Goal: Find specific page/section: Find specific page/section

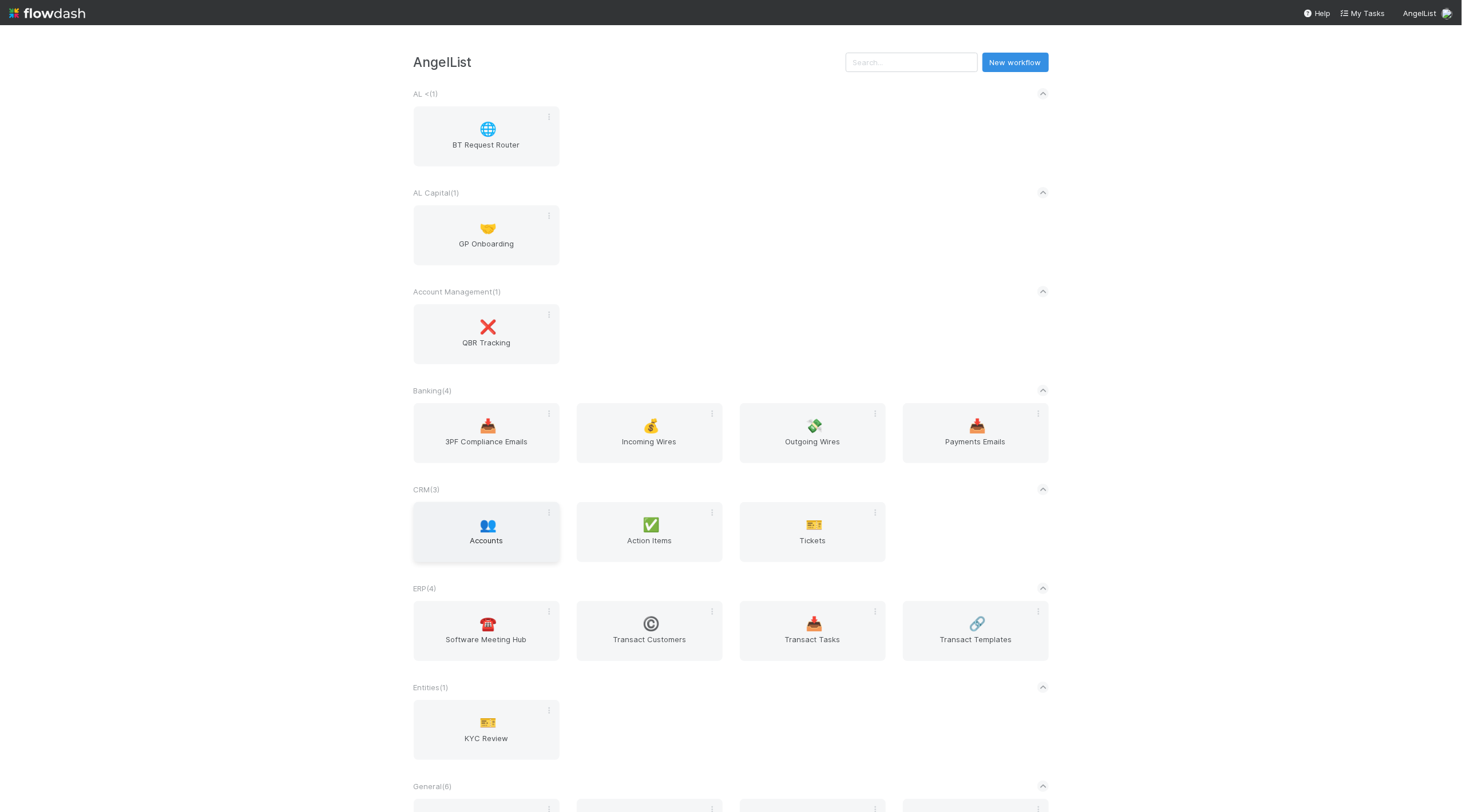
click at [486, 550] on span "Accounts" at bounding box center [487, 546] width 136 height 23
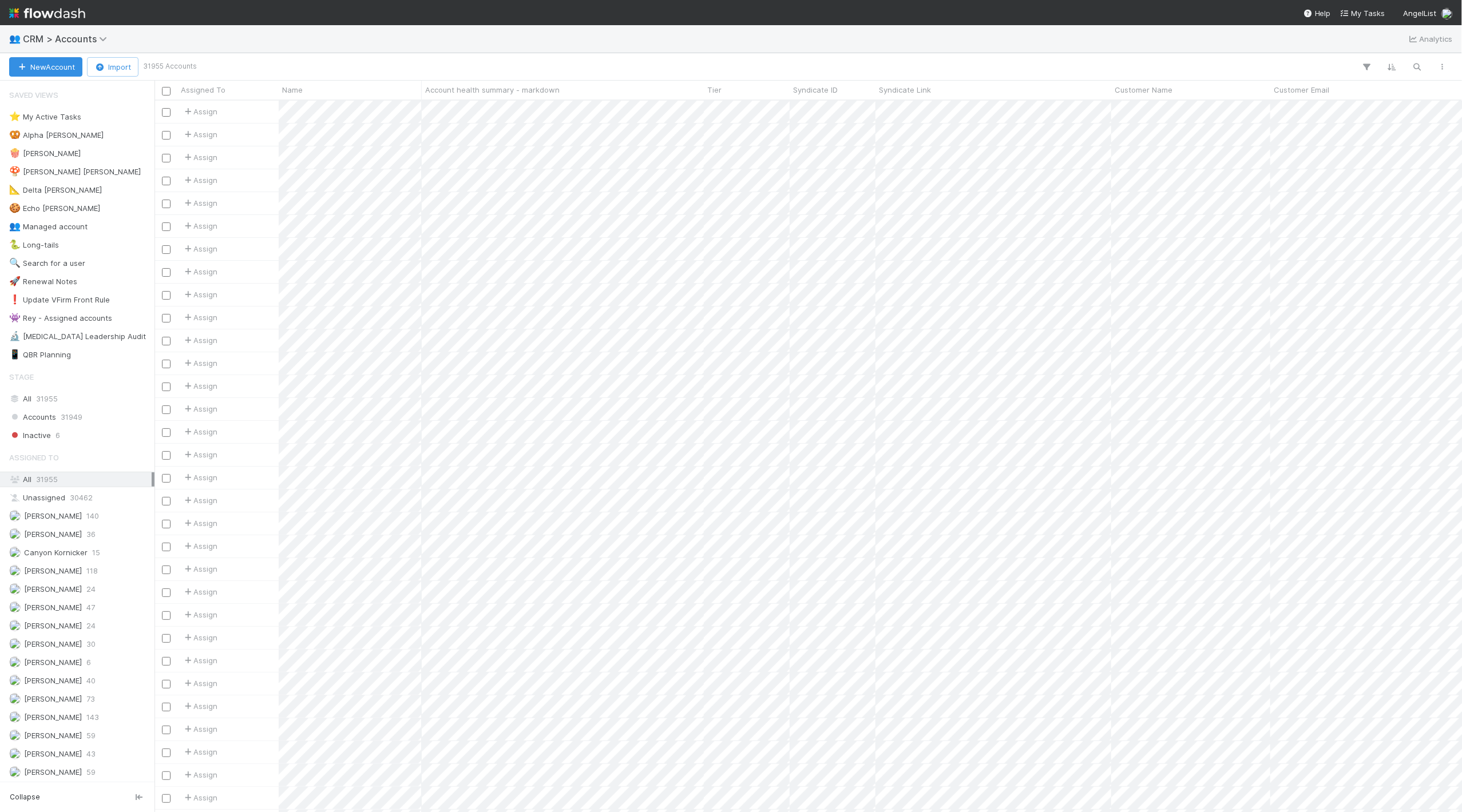
scroll to position [712, 1308]
click at [1410, 64] on button "button" at bounding box center [1417, 66] width 20 height 15
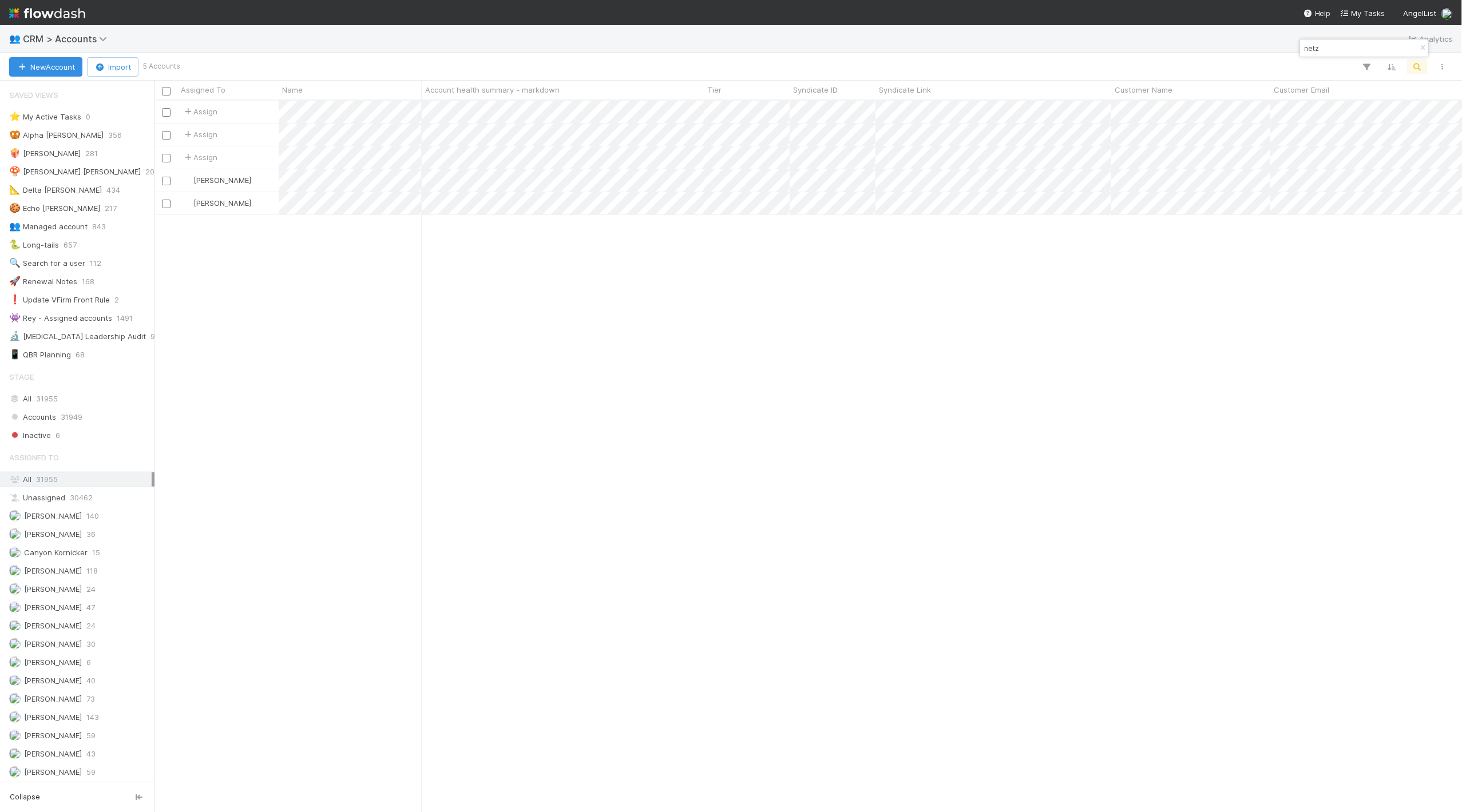
type input "netz"
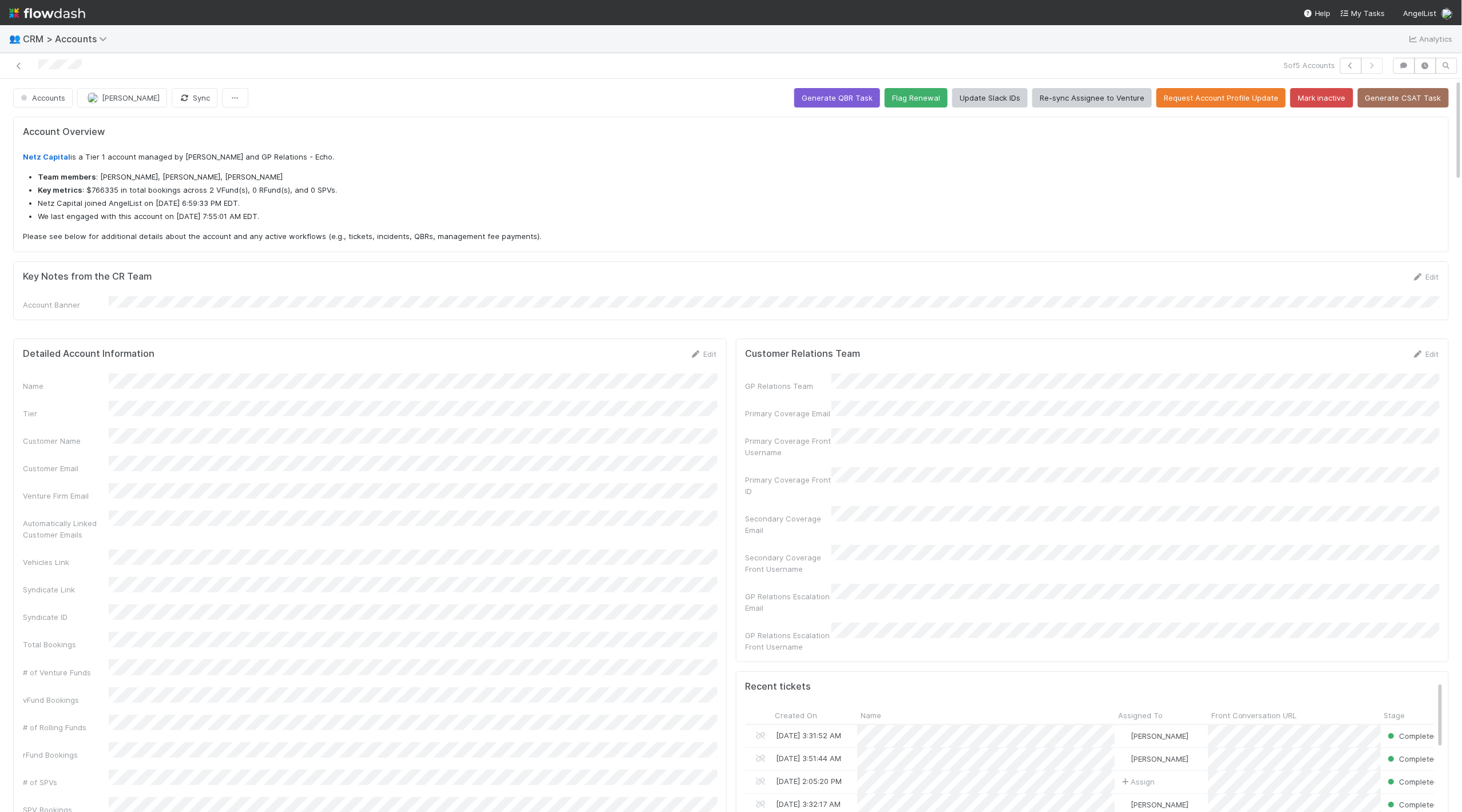
scroll to position [233, 690]
